Goal: Check status: Check status

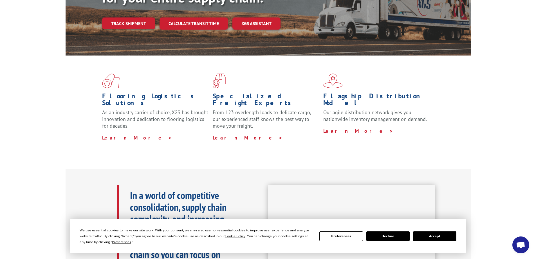
scroll to position [113, 0]
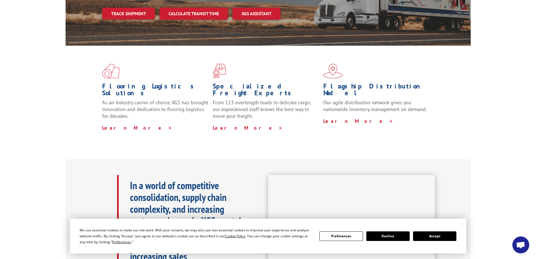
click at [431, 234] on button "Accept" at bounding box center [434, 236] width 43 height 10
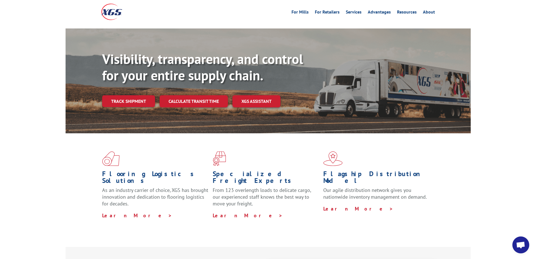
scroll to position [0, 0]
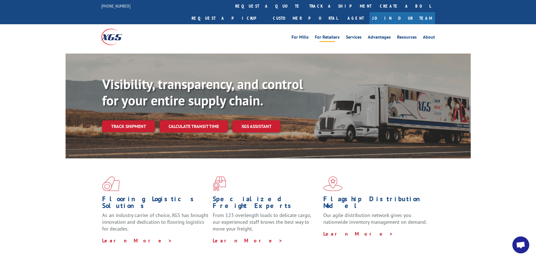
click at [333, 35] on link "For Retailers" at bounding box center [327, 38] width 25 height 6
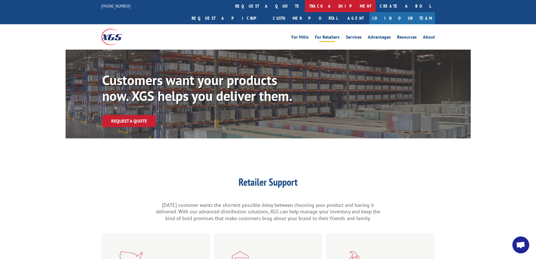
click at [305, 5] on link "track a shipment" at bounding box center [340, 6] width 71 height 12
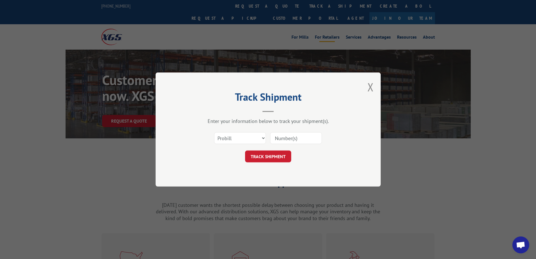
click at [285, 141] on input at bounding box center [296, 138] width 52 height 12
click at [260, 139] on select "Select category... Probill BOL PO" at bounding box center [240, 138] width 52 height 12
click at [284, 141] on input at bounding box center [296, 138] width 52 height 12
paste input "XPRESS GLOBAL"
type input "XPRESS GLOBAL"
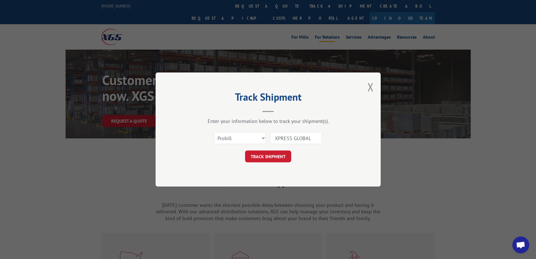
drag, startPoint x: 310, startPoint y: 139, endPoint x: 265, endPoint y: 142, distance: 46.0
click at [265, 142] on div "Select category... Probill BOL PO XPRESS GLOBAL" at bounding box center [268, 138] width 169 height 19
click at [284, 137] on input at bounding box center [296, 138] width 52 height 12
paste input "17596522"
type input "17596522"
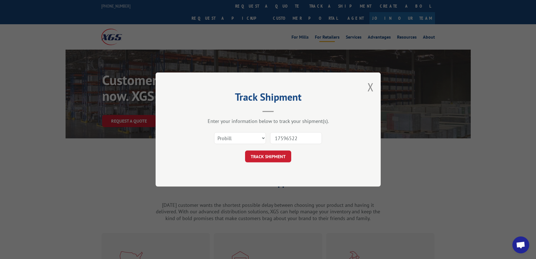
click at [274, 156] on button "TRACK SHIPMENT" at bounding box center [268, 156] width 46 height 12
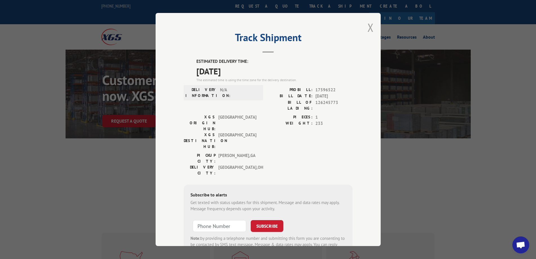
click at [368, 30] on button "Close modal" at bounding box center [371, 27] width 6 height 15
